Goal: Information Seeking & Learning: Check status

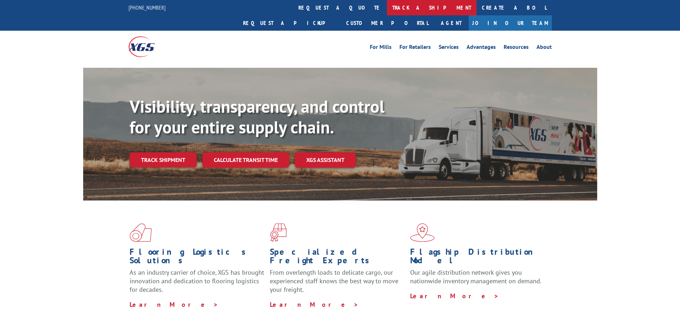
click at [387, 6] on link "track a shipment" at bounding box center [432, 7] width 90 height 15
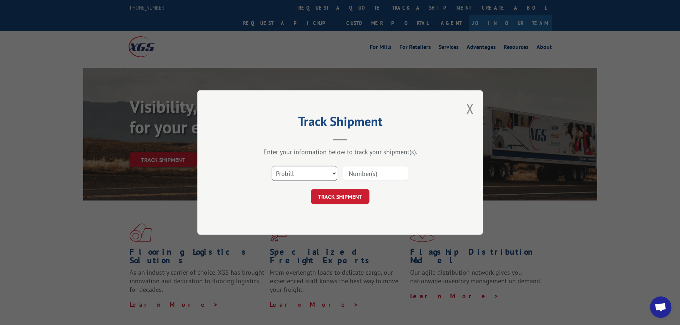
click at [305, 177] on select "Select category... Probill BOL PO" at bounding box center [305, 173] width 66 height 15
select select "bol"
click at [272, 166] on select "Select category... Probill BOL PO" at bounding box center [305, 173] width 66 height 15
click at [358, 178] on input at bounding box center [376, 173] width 66 height 15
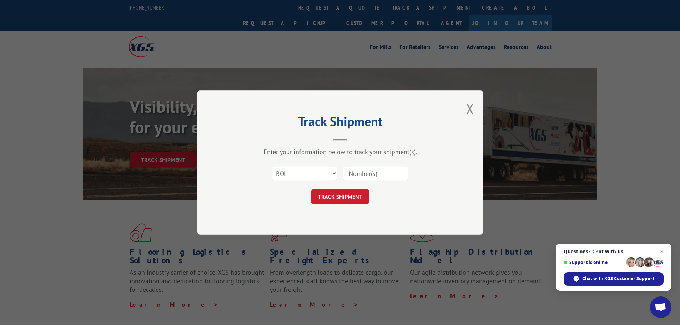
paste input "5562620"
type input "5562620"
click at [337, 202] on button "TRACK SHIPMENT" at bounding box center [340, 196] width 59 height 15
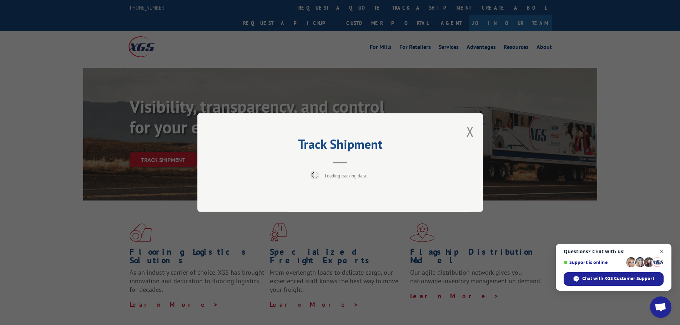
click at [659, 249] on span "Close chat" at bounding box center [661, 251] width 9 height 9
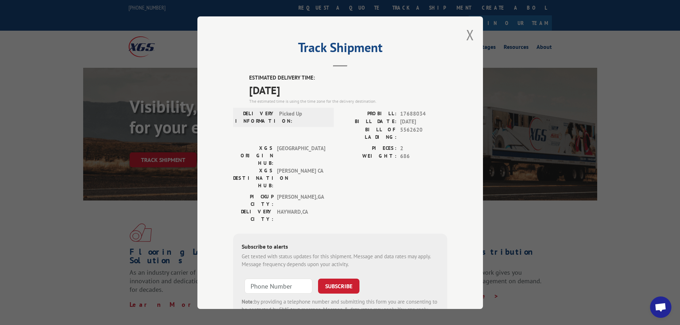
click at [455, 33] on div "Track Shipment ESTIMATED DELIVERY TIME: [DATE] The estimated time is using the …" at bounding box center [339, 162] width 285 height 293
click at [466, 33] on button "Close modal" at bounding box center [470, 34] width 8 height 19
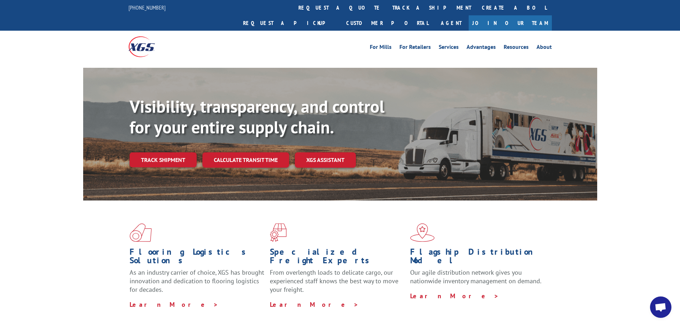
drag, startPoint x: 330, startPoint y: 4, endPoint x: 328, endPoint y: 10, distance: 6.6
click at [387, 4] on link "track a shipment" at bounding box center [432, 7] width 90 height 15
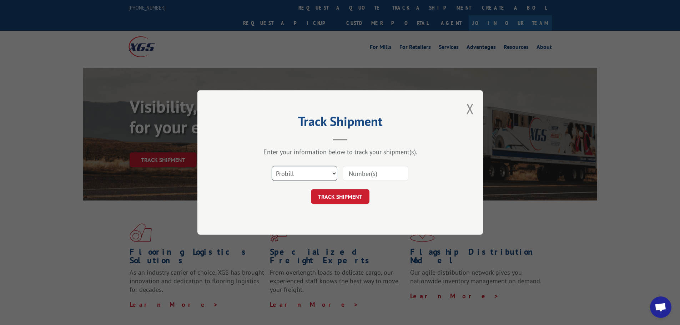
drag, startPoint x: 303, startPoint y: 176, endPoint x: 302, endPoint y: 181, distance: 4.4
click at [302, 177] on select "Select category... Probill BOL PO" at bounding box center [305, 173] width 66 height 15
select select "bol"
click at [272, 166] on select "Select category... Probill BOL PO" at bounding box center [305, 173] width 66 height 15
click at [366, 165] on div at bounding box center [376, 173] width 66 height 16
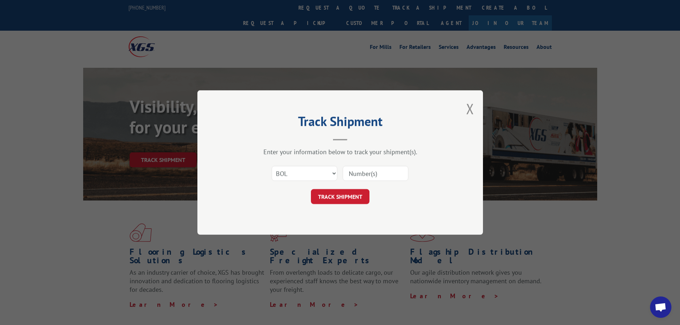
click at [366, 171] on input at bounding box center [376, 173] width 66 height 15
paste input "475497"
type input "475497"
click at [345, 199] on button "TRACK SHIPMENT" at bounding box center [340, 196] width 59 height 15
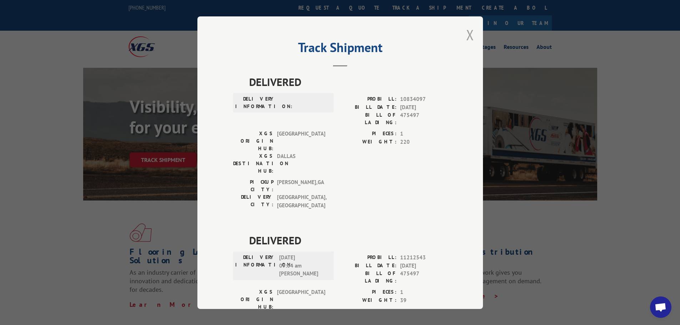
click at [469, 40] on button "Close modal" at bounding box center [470, 34] width 8 height 19
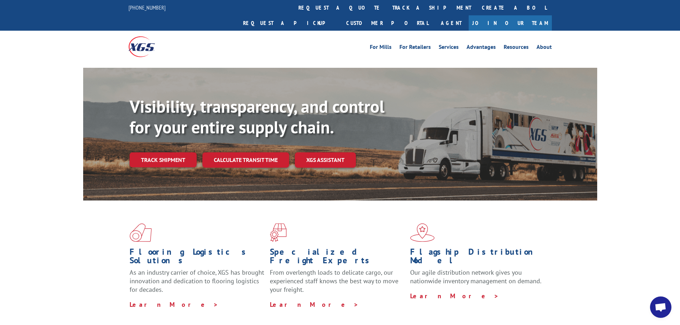
drag, startPoint x: 324, startPoint y: 14, endPoint x: 328, endPoint y: 43, distance: 29.5
click at [387, 14] on link "track a shipment" at bounding box center [432, 7] width 90 height 15
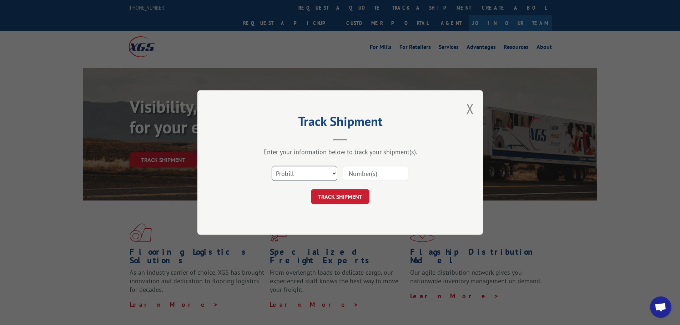
click at [302, 181] on select "Select category... Probill BOL PO" at bounding box center [305, 173] width 66 height 15
click at [272, 166] on select "Select category... Probill BOL PO" at bounding box center [305, 173] width 66 height 15
click at [361, 171] on input at bounding box center [376, 173] width 66 height 15
click at [314, 175] on select "Select category... Probill BOL PO" at bounding box center [305, 173] width 66 height 15
select select "po"
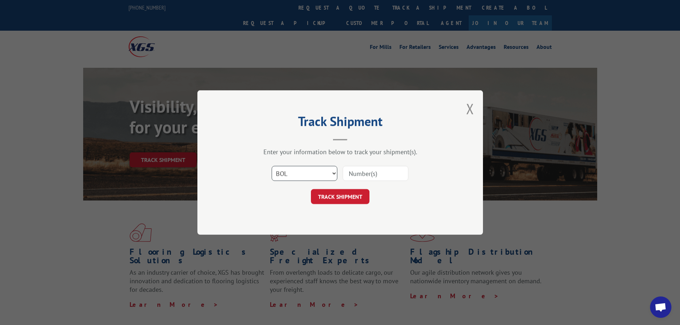
click at [272, 166] on select "Select category... Probill BOL PO" at bounding box center [305, 173] width 66 height 15
drag, startPoint x: 335, startPoint y: 181, endPoint x: 365, endPoint y: 172, distance: 31.5
click at [340, 179] on div "Select category... Probill BOL PO" at bounding box center [340, 174] width 214 height 24
click at [366, 171] on input at bounding box center [376, 173] width 66 height 15
paste input "35520267"
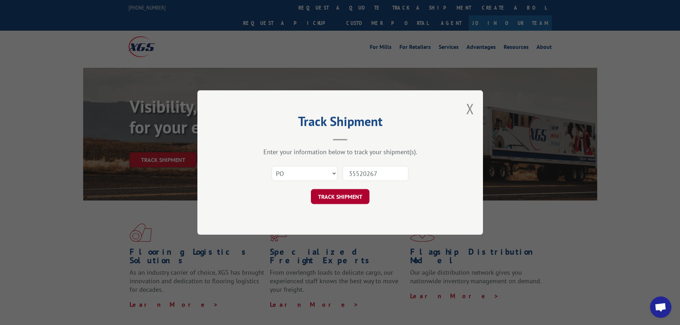
type input "35520267"
click at [361, 196] on button "TRACK SHIPMENT" at bounding box center [340, 196] width 59 height 15
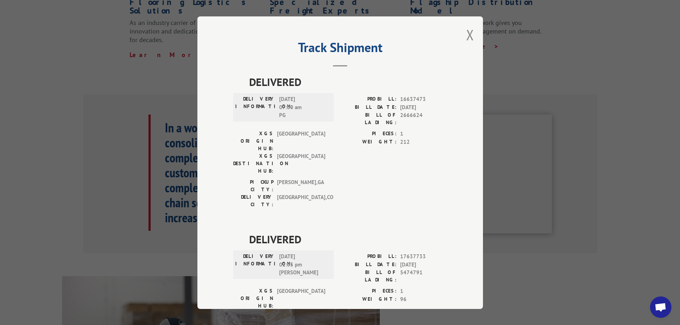
click at [461, 31] on div "Track Shipment DELIVERED DELIVERY INFORMATION: 02/11/2025 07:00 am PG PROBILL: …" at bounding box center [339, 162] width 285 height 293
click at [468, 36] on button "Close modal" at bounding box center [470, 34] width 8 height 19
